Goal: Information Seeking & Learning: Check status

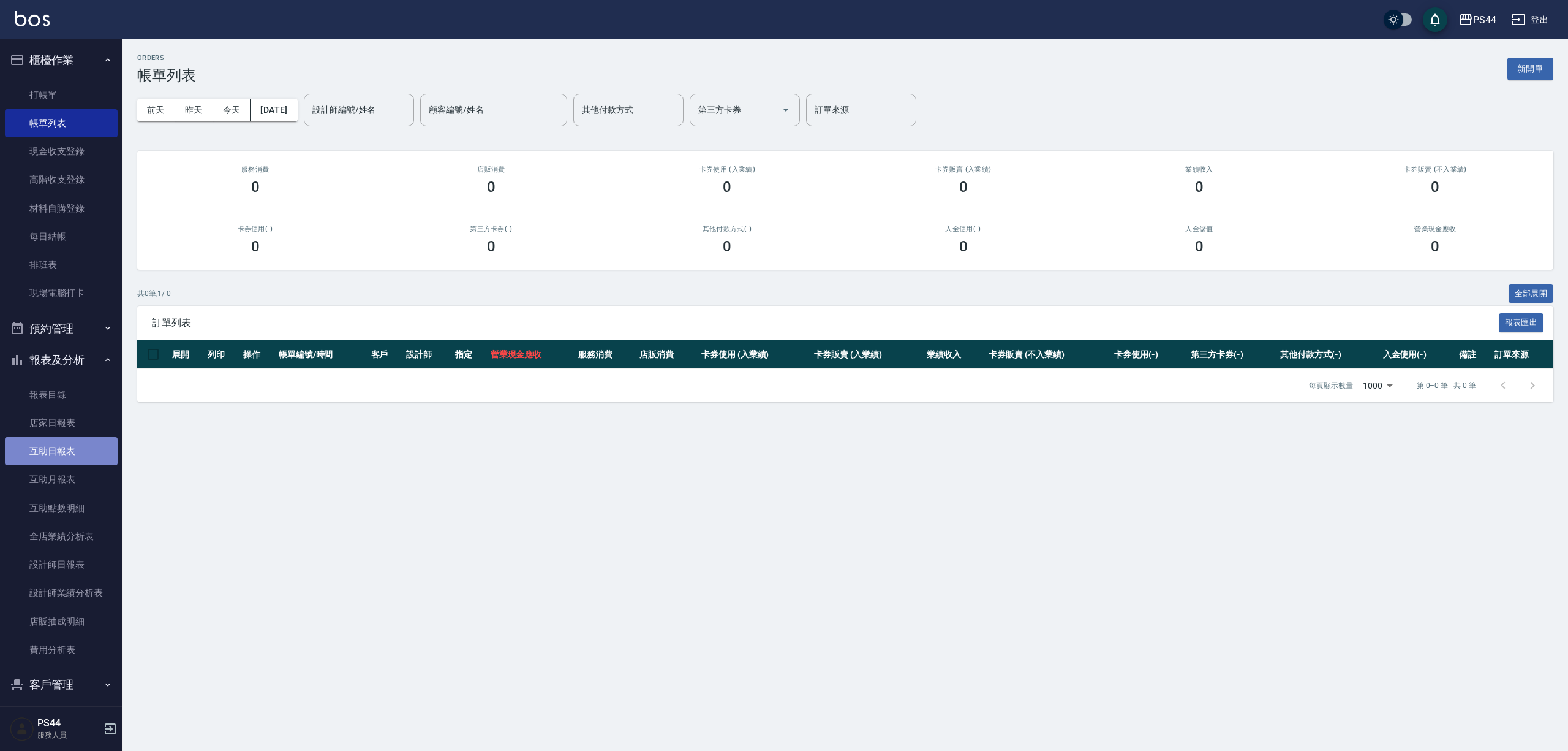
click at [70, 440] on link "互助日報表" at bounding box center [61, 451] width 113 height 28
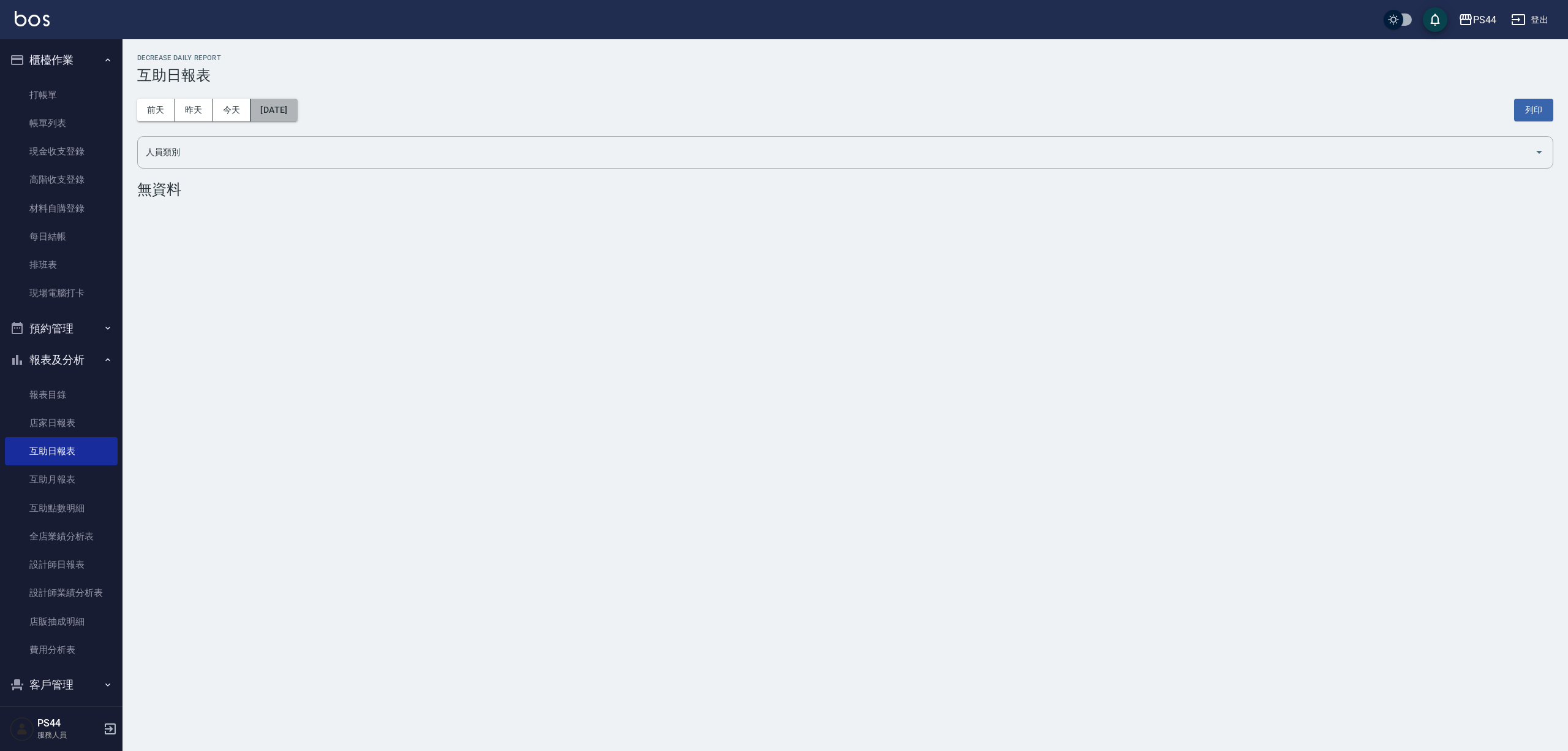
click at [297, 103] on button "[DATE]" at bounding box center [274, 110] width 46 height 23
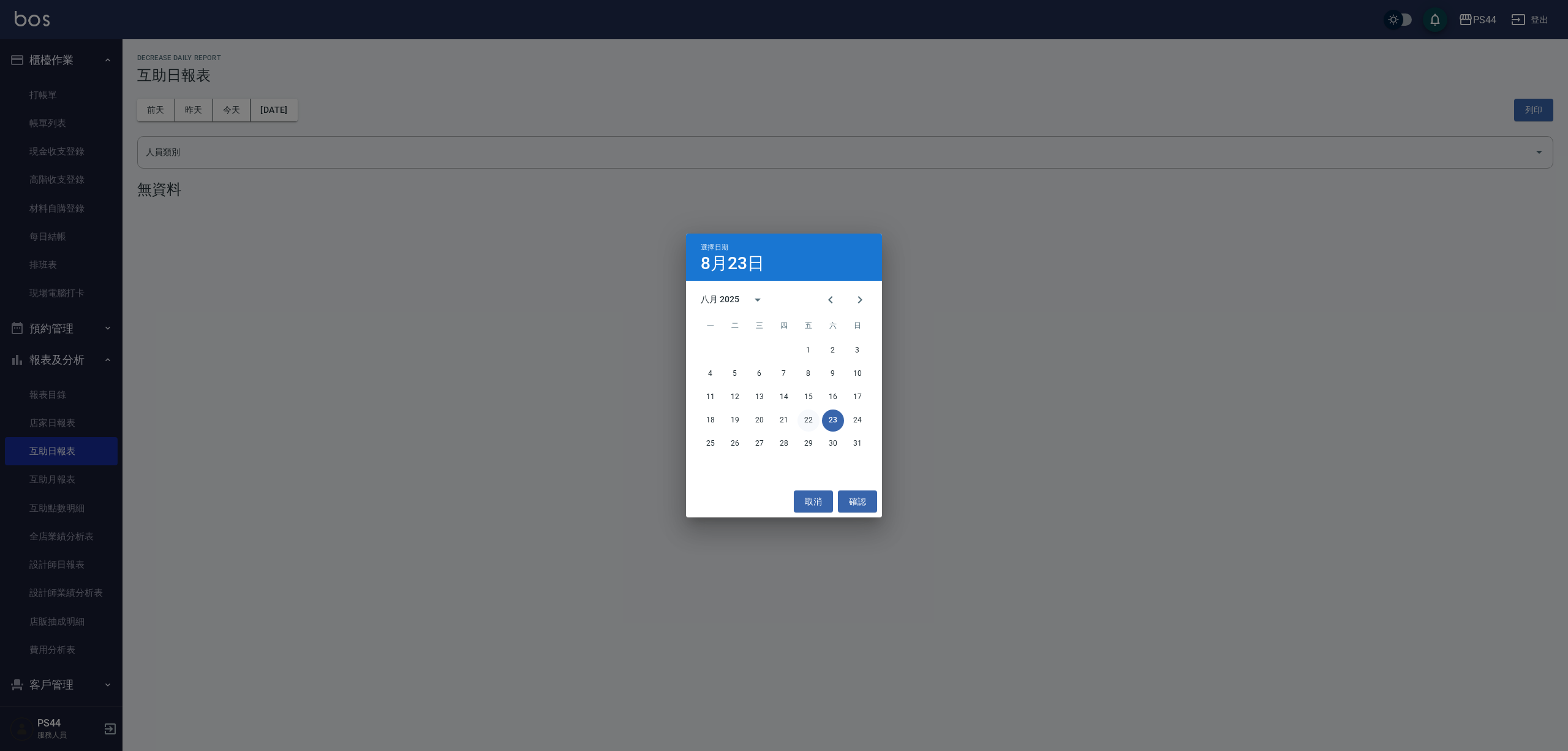
click at [809, 415] on button "22" at bounding box center [808, 420] width 22 height 22
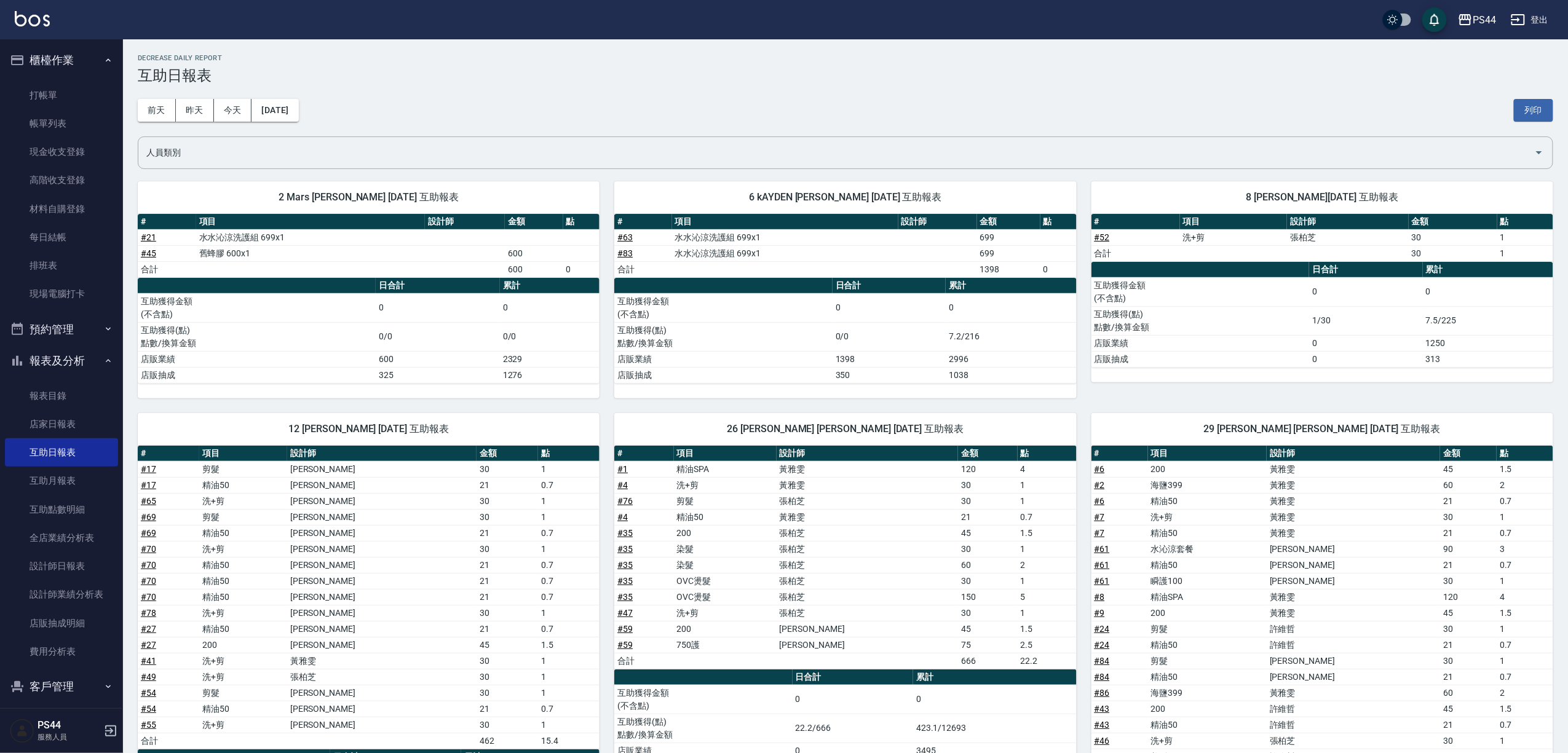
click at [1370, 235] on td "張柏芝" at bounding box center [1348, 237] width 121 height 16
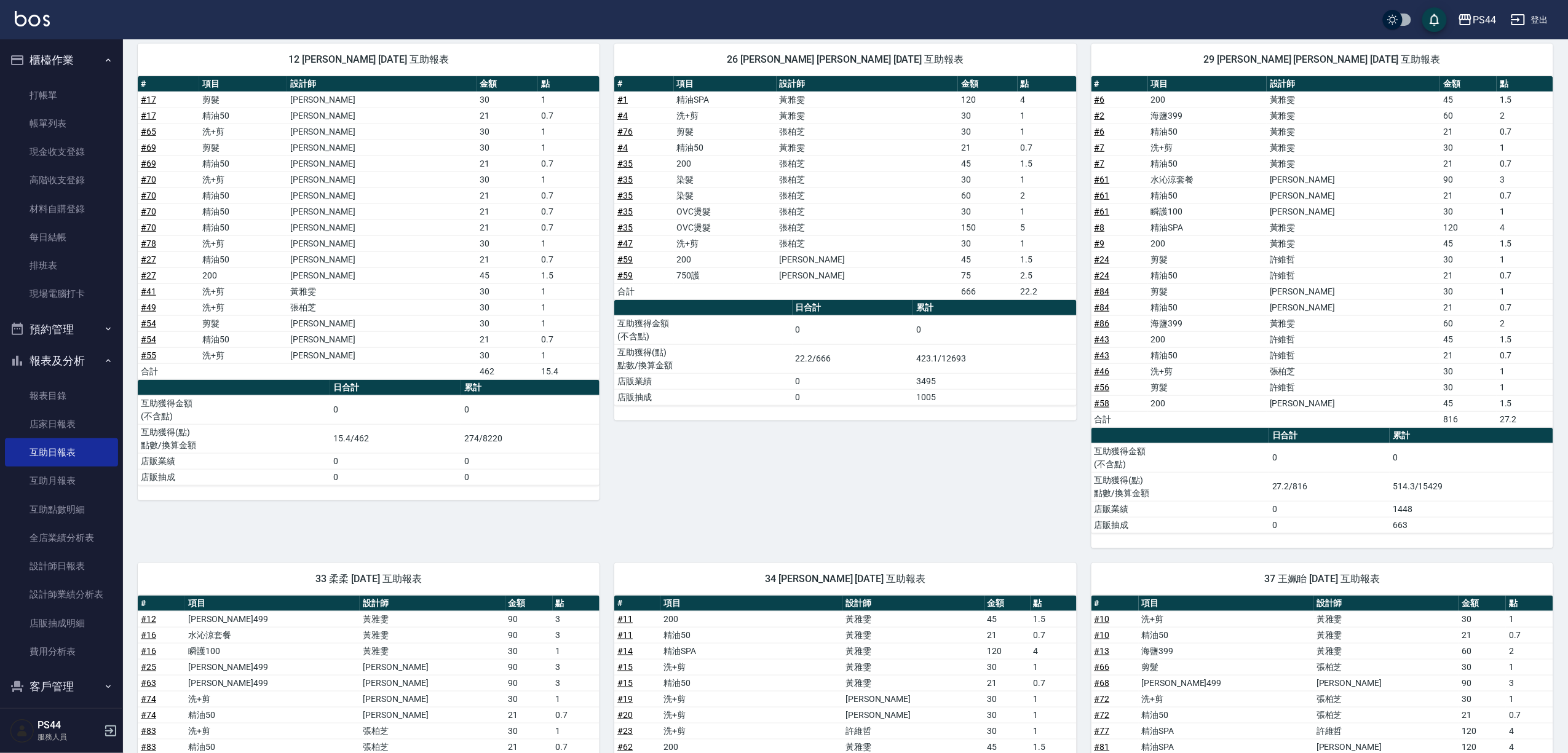
scroll to position [409, 0]
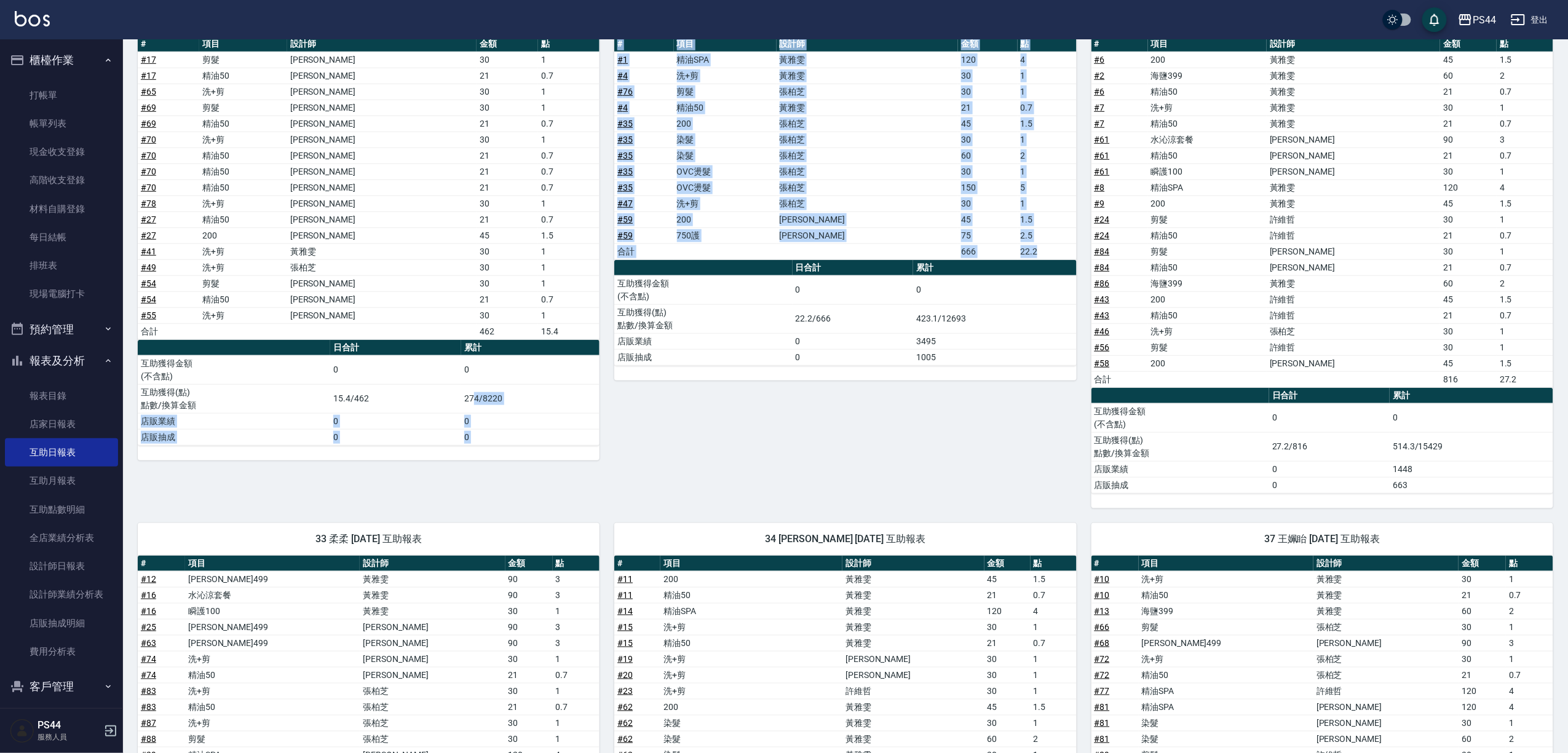
drag, startPoint x: 473, startPoint y: 404, endPoint x: 628, endPoint y: 408, distance: 155.1
click at [626, 408] on div "2 Mars [PERSON_NAME] [DATE] 互助報表 # 項目 設計師 金額 點 # 21 水水沁涼洗護組 699x1 # 45 舊蜂膠 600x…" at bounding box center [838, 628] width 1430 height 1741
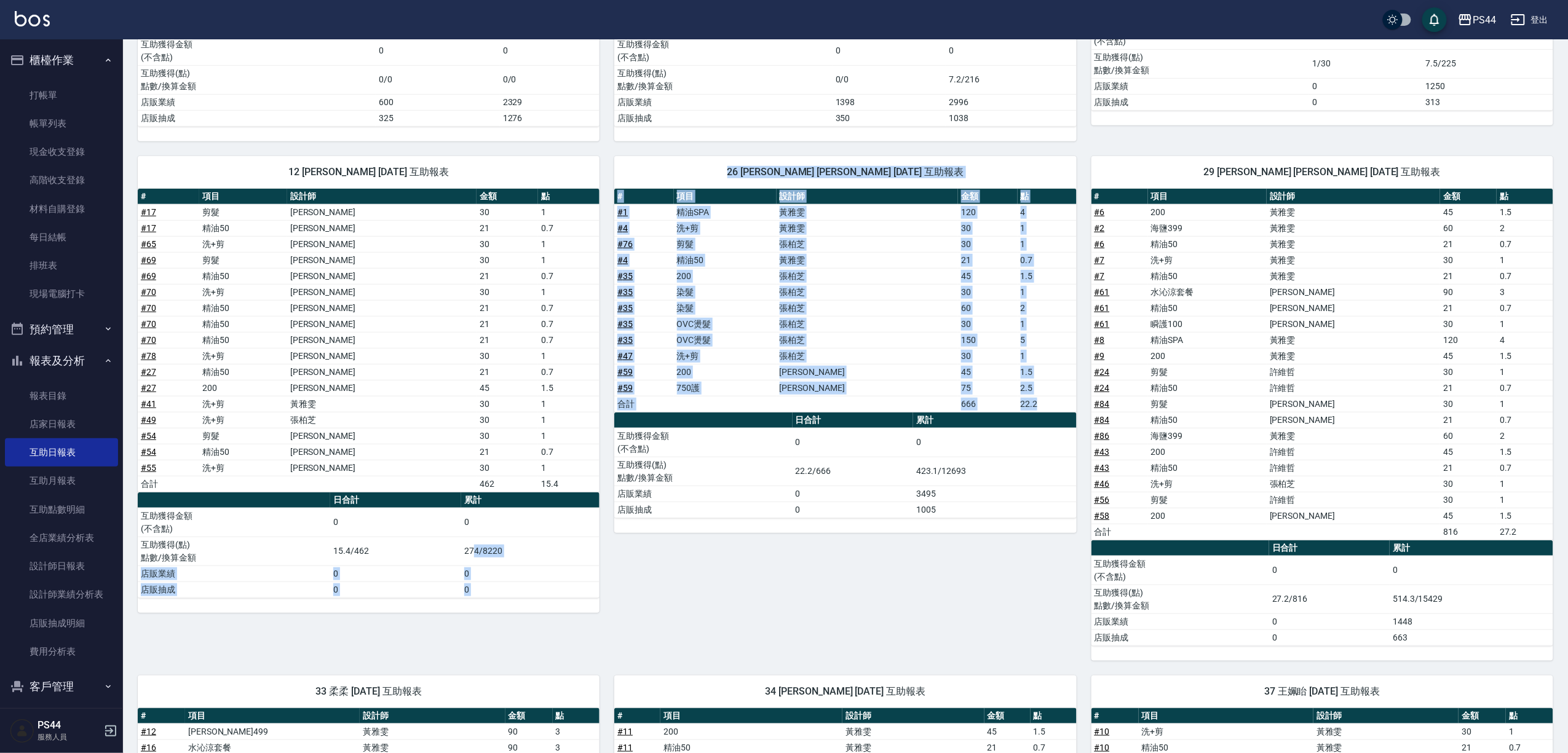
scroll to position [246, 0]
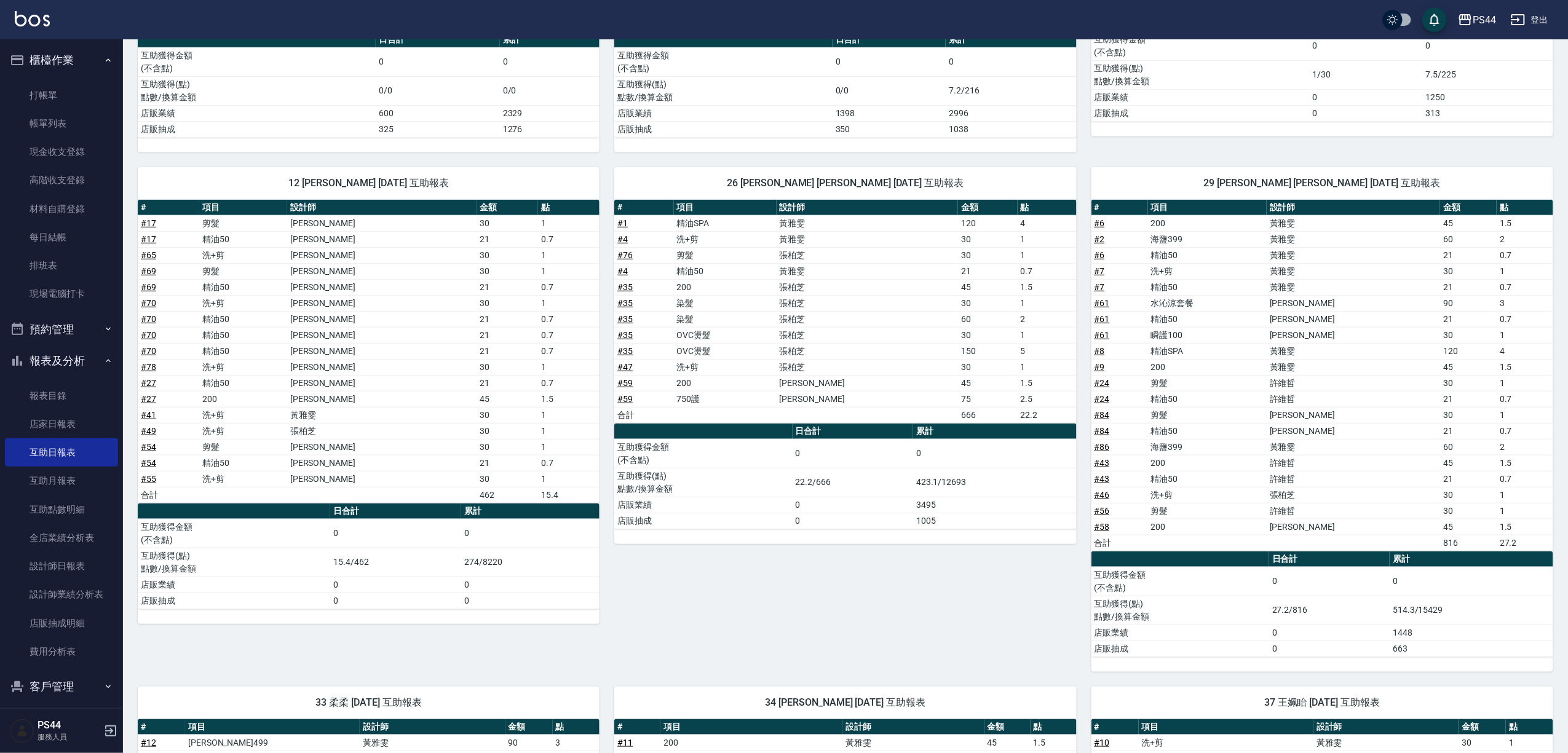
drag, startPoint x: 1108, startPoint y: 641, endPoint x: 1095, endPoint y: 634, distance: 14.8
click at [1108, 640] on td "店販業績" at bounding box center [1180, 633] width 178 height 16
drag, startPoint x: 924, startPoint y: 489, endPoint x: 1024, endPoint y: 514, distance: 103.1
click at [1016, 503] on tbody "互助獲得金額 (不含點) 0 0 互助獲得(點) 點數/換算金額 22.2/666 423.1/12693 店販業績 0 3495 店販抽成 0 1005" at bounding box center [845, 484] width 462 height 90
click at [912, 589] on div "26 [PERSON_NAME] [PERSON_NAME] [DATE] 互助報表 # 項目 設計師 金額 點 # 1 精油SPA [PERSON_NAME…" at bounding box center [838, 412] width 477 height 520
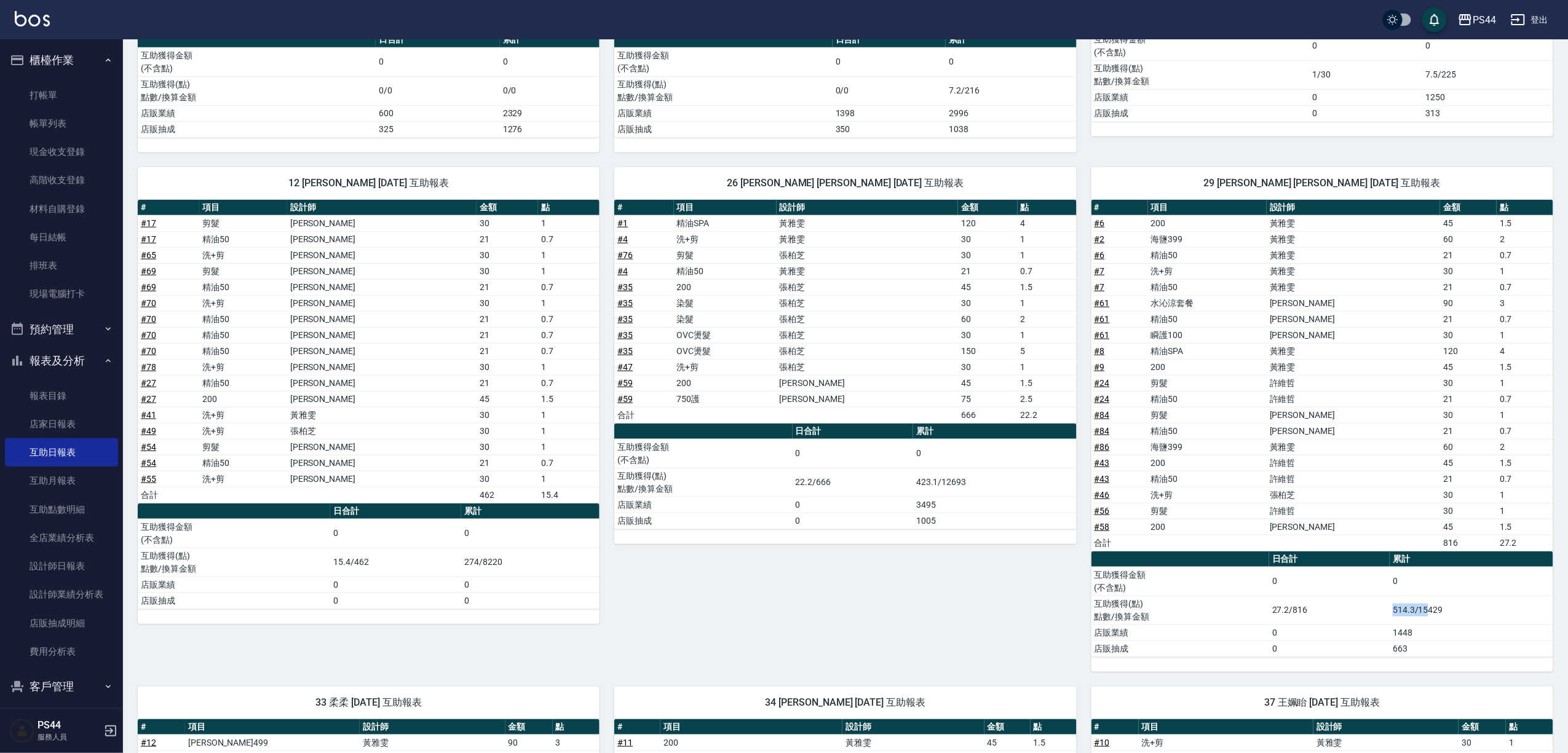
drag, startPoint x: 1394, startPoint y: 623, endPoint x: 1430, endPoint y: 622, distance: 36.0
click at [1430, 622] on td "514.3/15429" at bounding box center [1471, 609] width 164 height 29
click at [1159, 639] on td "店販業績" at bounding box center [1180, 633] width 178 height 16
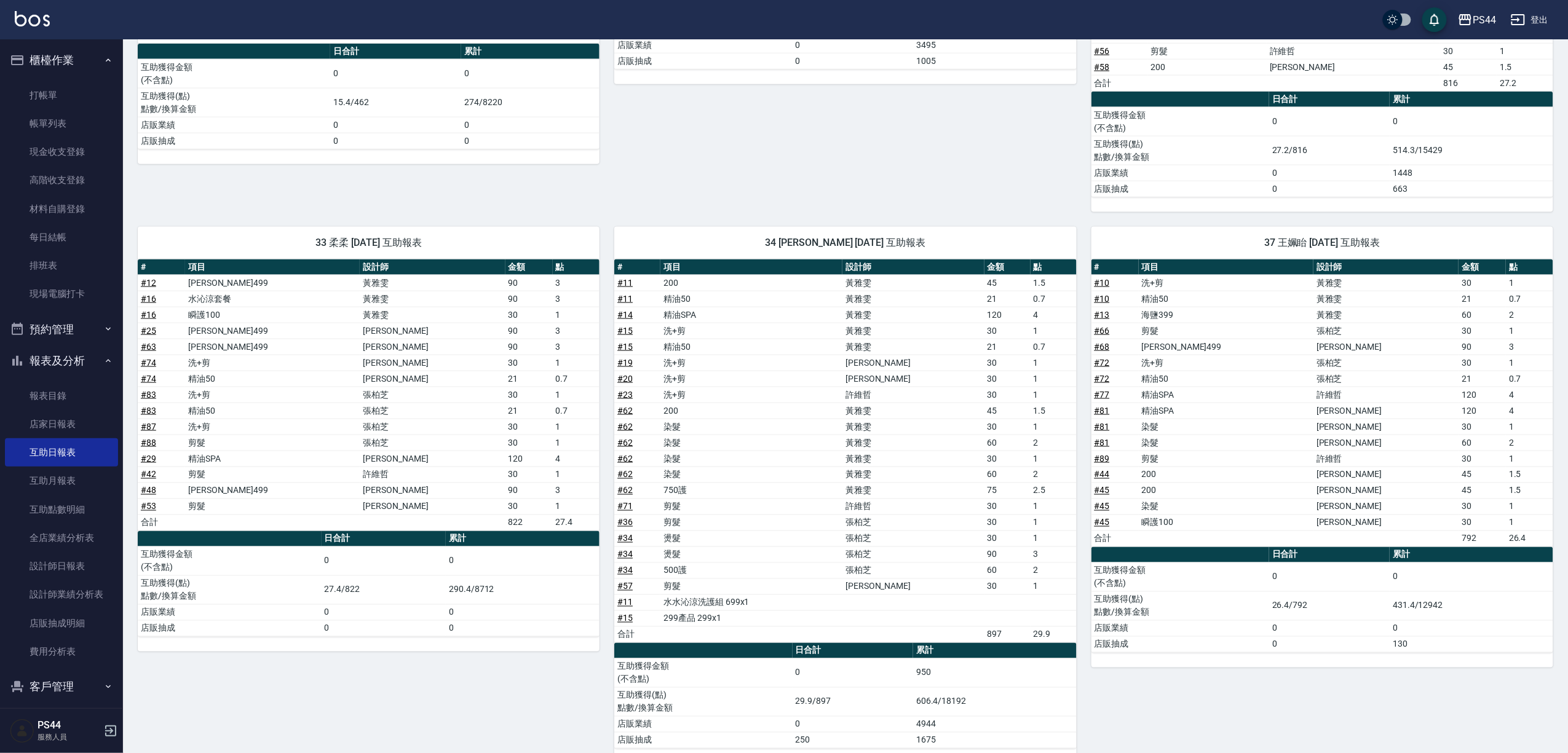
scroll to position [738, 0]
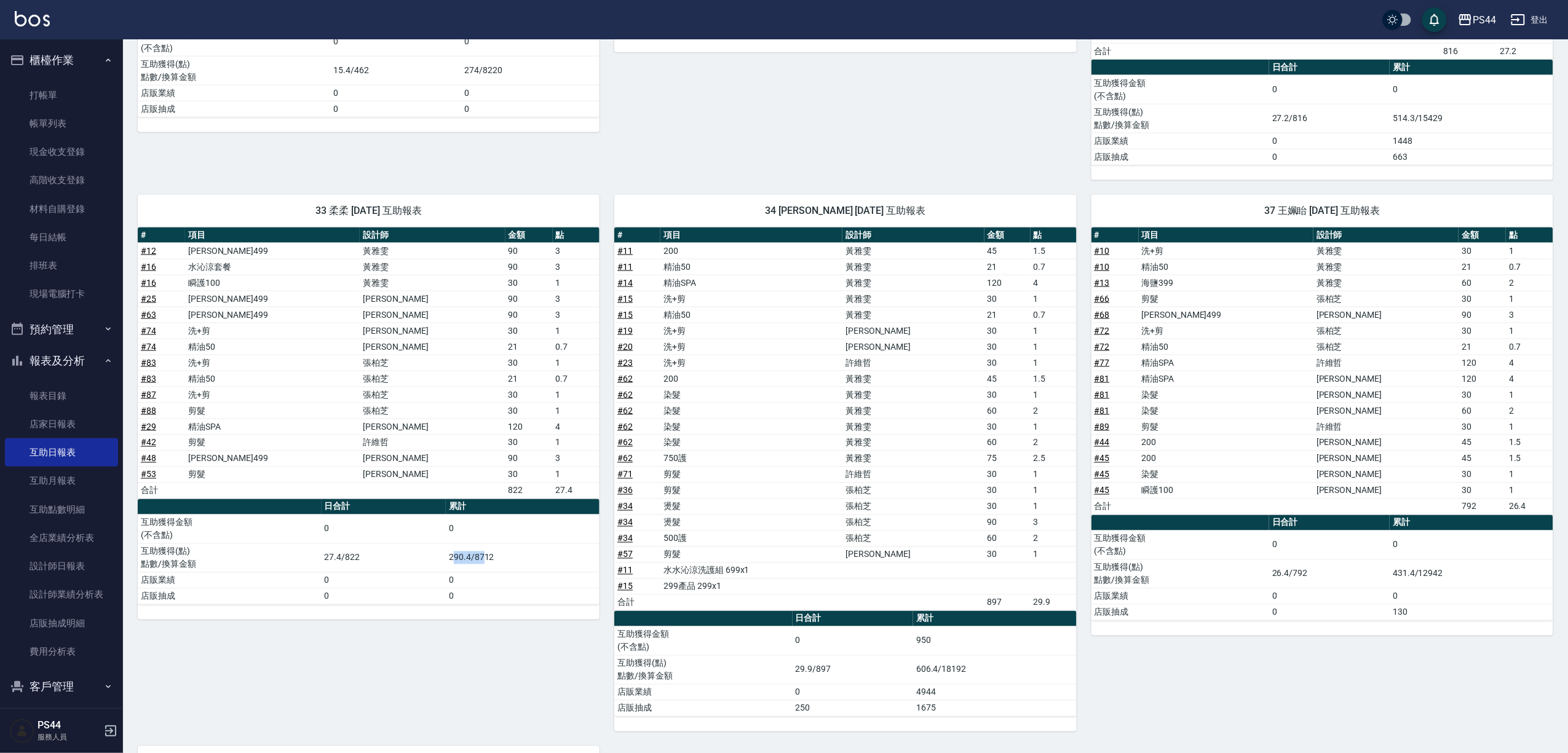
drag, startPoint x: 453, startPoint y: 564, endPoint x: 556, endPoint y: 618, distance: 116.3
click at [492, 567] on td "290.4/8712" at bounding box center [522, 557] width 154 height 29
click at [595, 659] on div "33 柔柔 [DATE] 互助報表 # 項目 設計師 金額 點 # 12 [PERSON_NAME]499 [PERSON_NAME]90 3 # 16 水沁…" at bounding box center [361, 456] width 477 height 551
drag, startPoint x: 923, startPoint y: 684, endPoint x: 931, endPoint y: 682, distance: 8.2
click at [938, 682] on td "606.4/18192" at bounding box center [995, 669] width 164 height 29
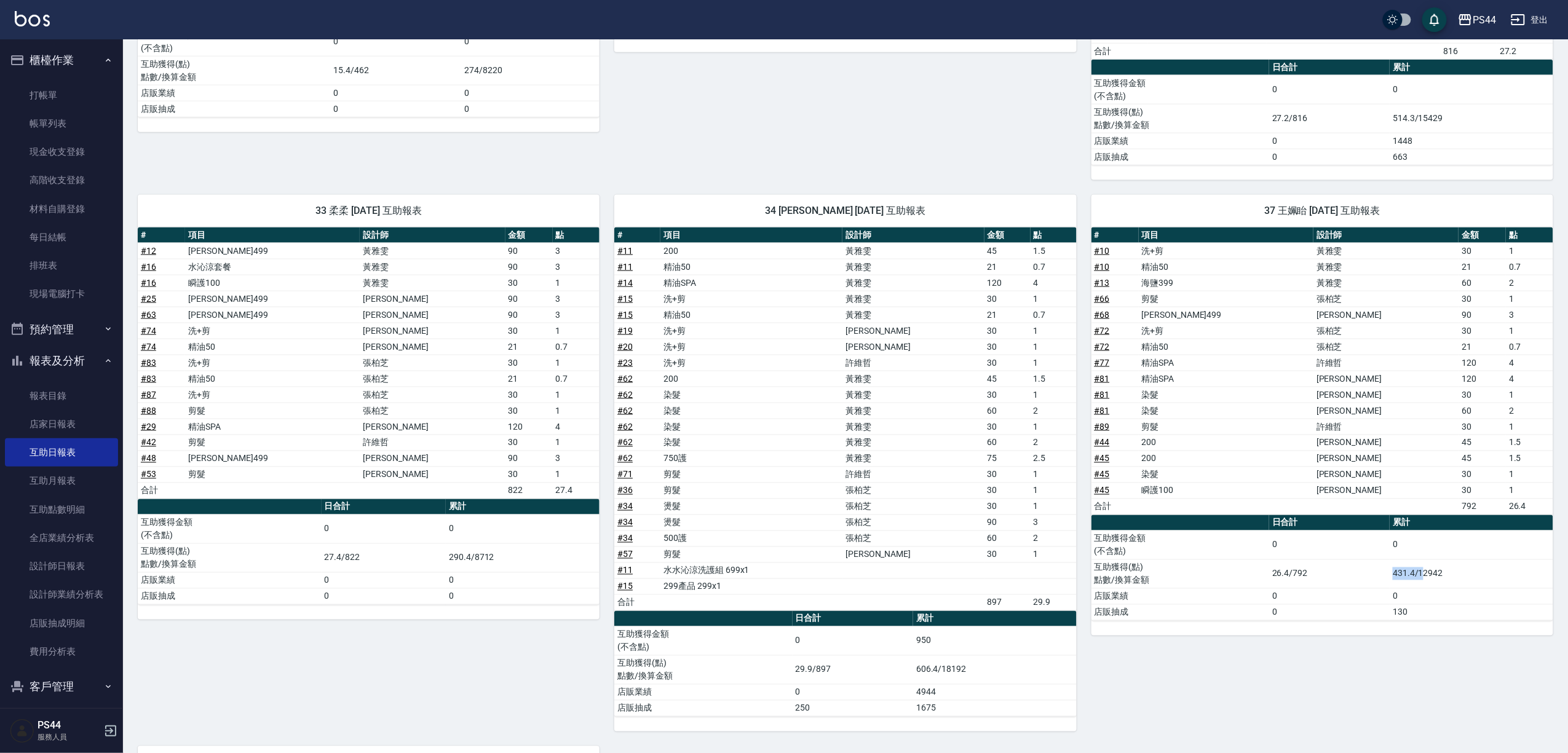
drag, startPoint x: 1395, startPoint y: 589, endPoint x: 1426, endPoint y: 586, distance: 31.1
click at [1426, 586] on td "431.4/12942" at bounding box center [1471, 573] width 164 height 29
click at [1471, 650] on div "37 王姵眙 [DATE] 互助報表 # 項目 設計師 金額 點 # 10 洗+剪 [PERSON_NAME] 30 1 # 10 精油50 [PERSON_…" at bounding box center [1315, 456] width 477 height 551
drag, startPoint x: 1401, startPoint y: 587, endPoint x: 1432, endPoint y: 584, distance: 31.1
click at [1432, 584] on td "431.4/12942" at bounding box center [1471, 573] width 164 height 29
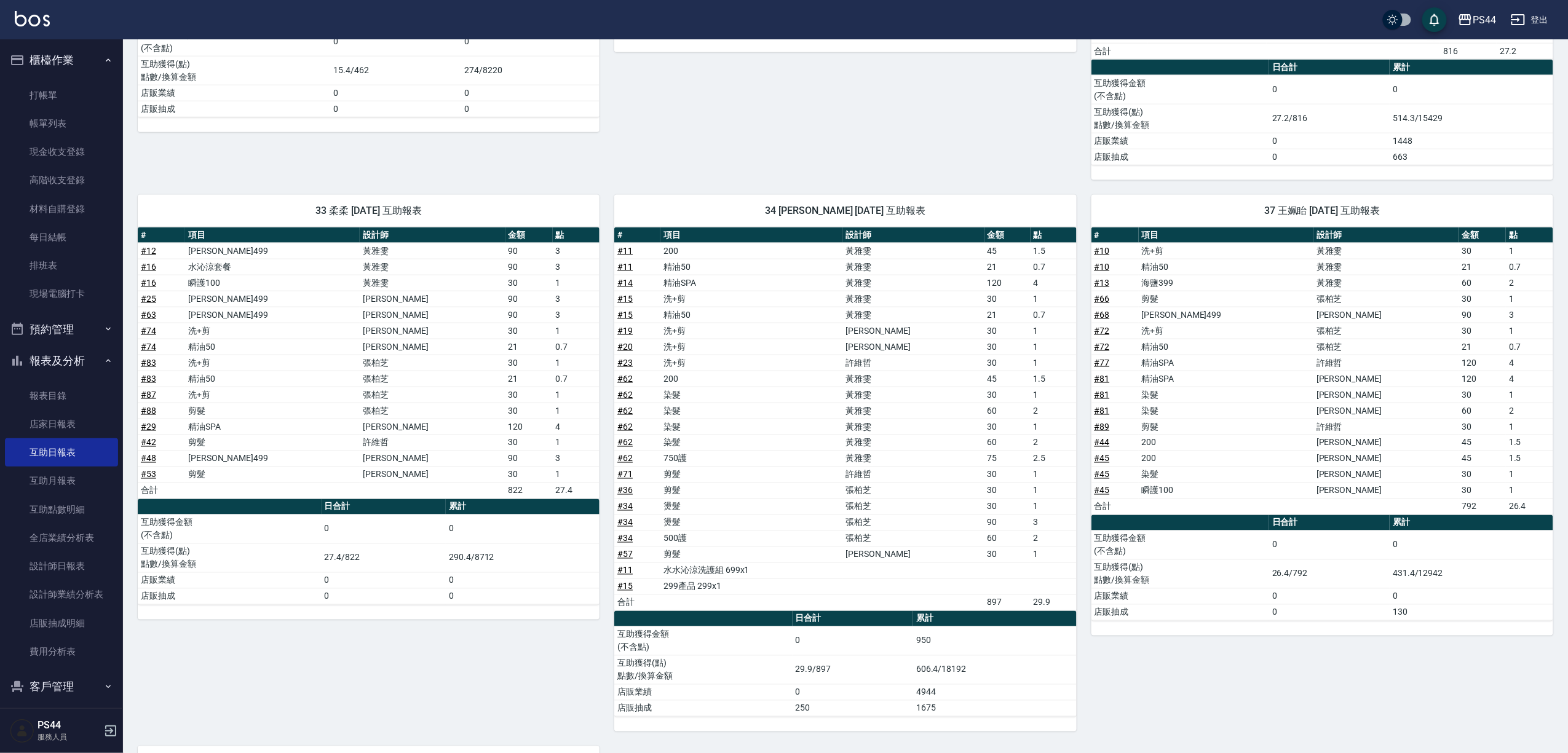
drag, startPoint x: 842, startPoint y: 680, endPoint x: 851, endPoint y: 674, distance: 10.8
click at [843, 679] on td "29.9/897" at bounding box center [853, 669] width 120 height 29
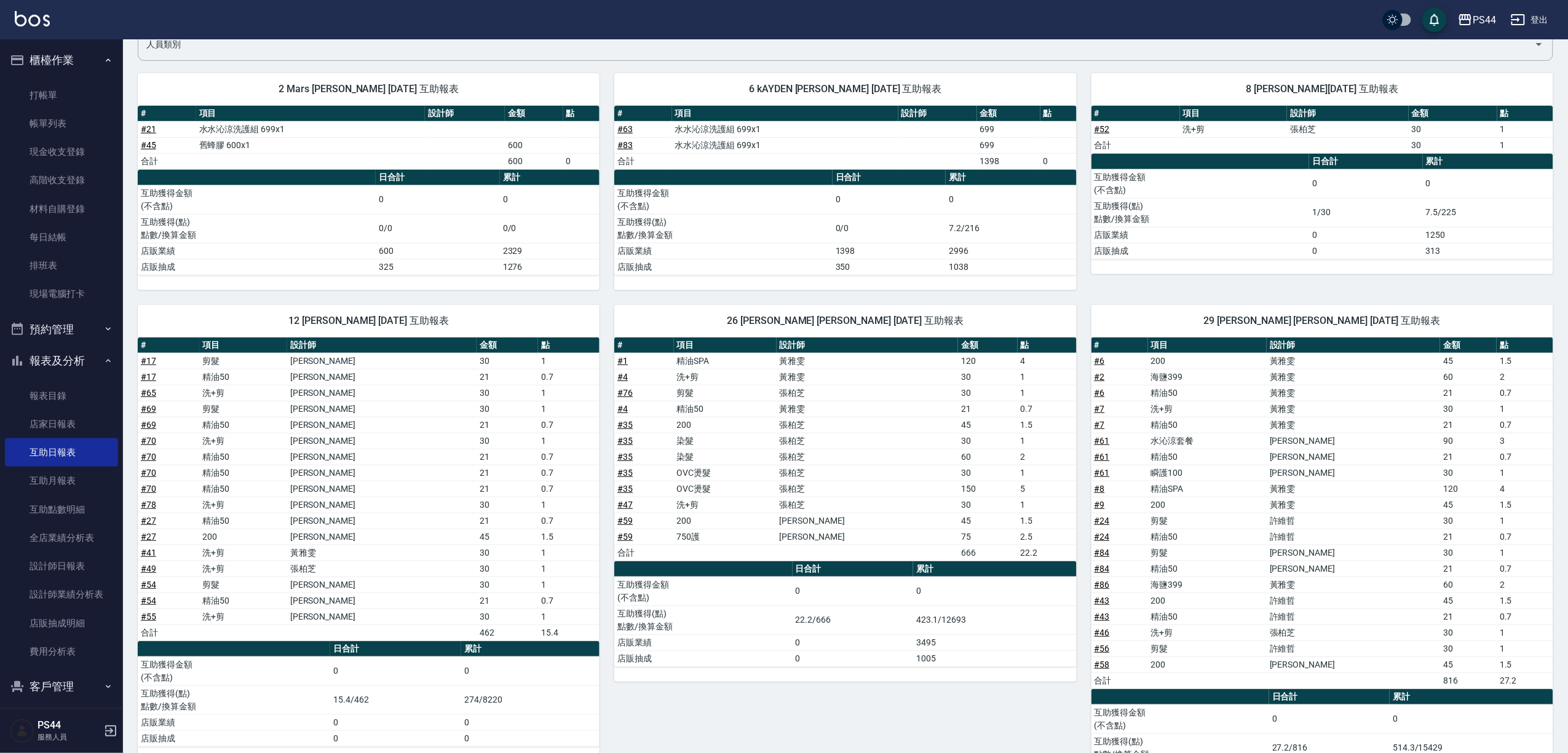
scroll to position [0, 0]
